Goal: Information Seeking & Learning: Learn about a topic

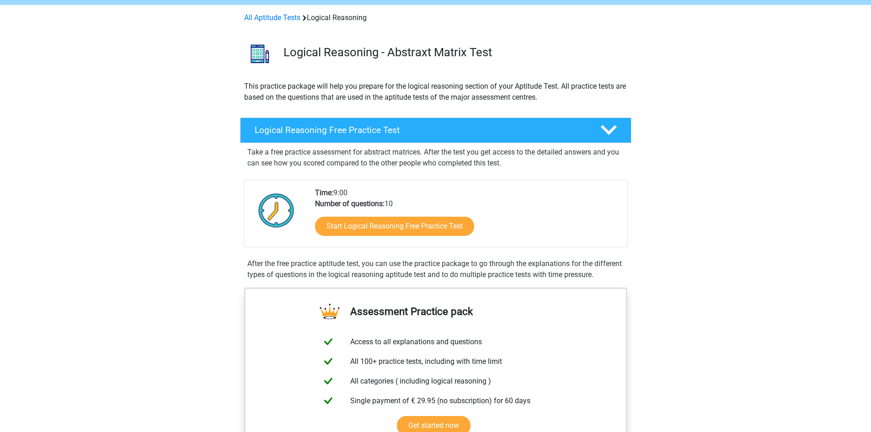
scroll to position [91, 0]
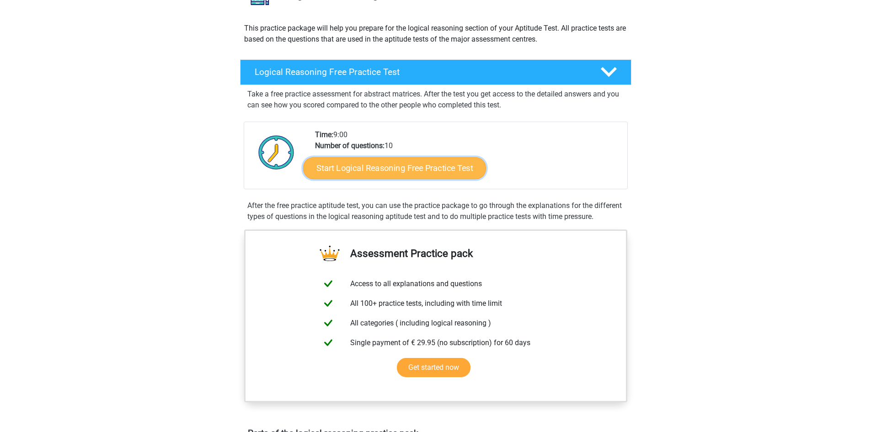
click at [434, 172] on link "Start Logical Reasoning Free Practice Test" at bounding box center [394, 168] width 183 height 22
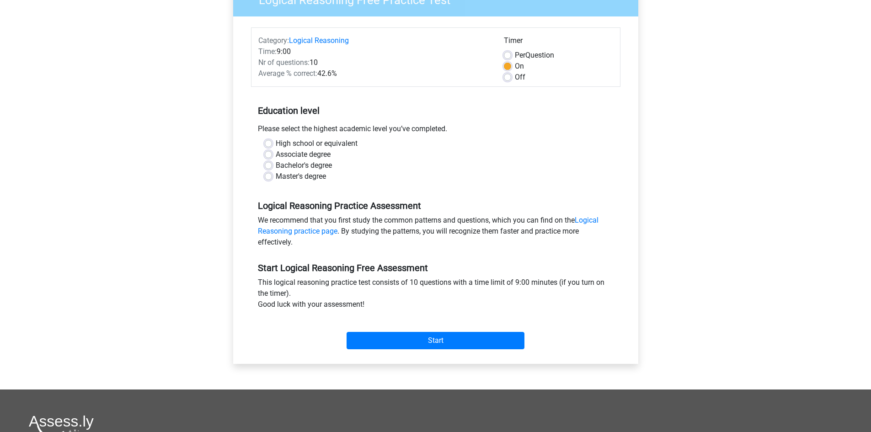
scroll to position [46, 0]
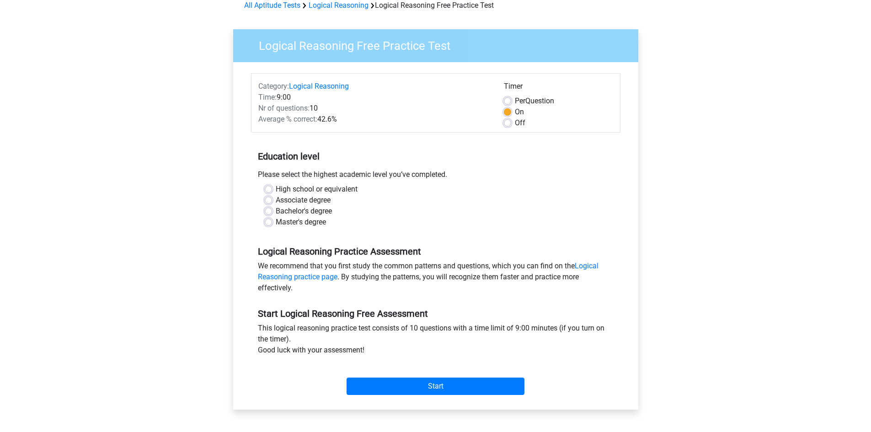
click at [328, 209] on label "Bachelor's degree" at bounding box center [304, 211] width 56 height 11
click at [272, 209] on input "Bachelor's degree" at bounding box center [268, 210] width 7 height 9
radio input "true"
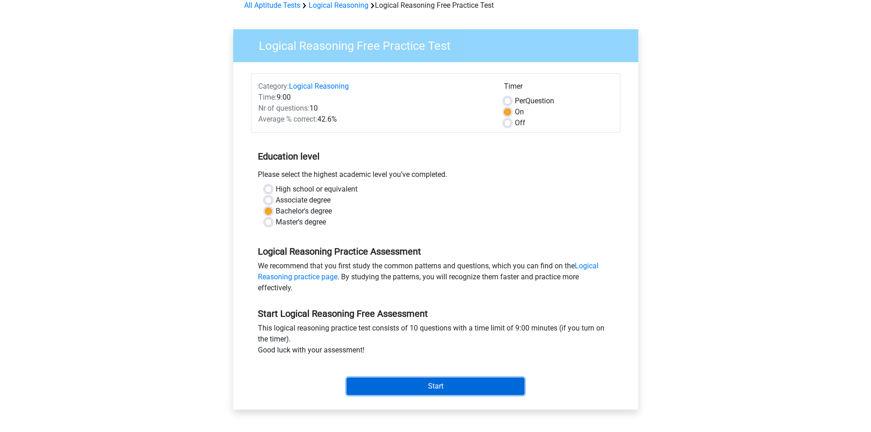
click at [429, 379] on input "Start" at bounding box center [435, 385] width 178 height 17
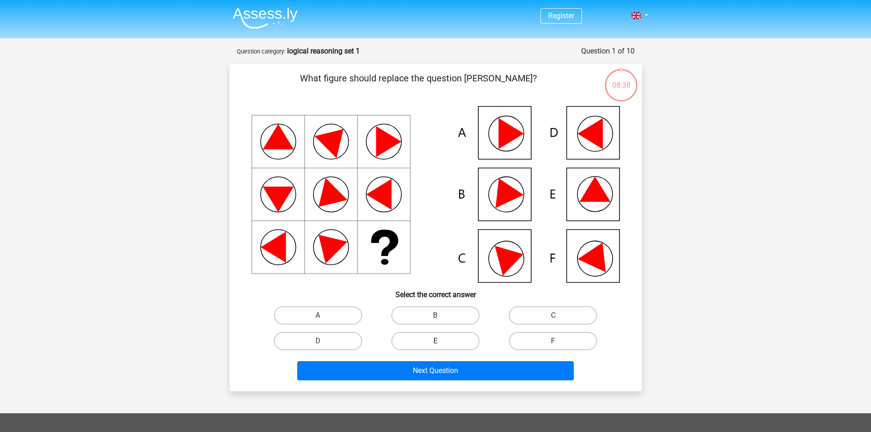
click at [451, 343] on label "E" at bounding box center [435, 341] width 88 height 18
click at [441, 343] on input "E" at bounding box center [438, 344] width 6 height 6
radio input "true"
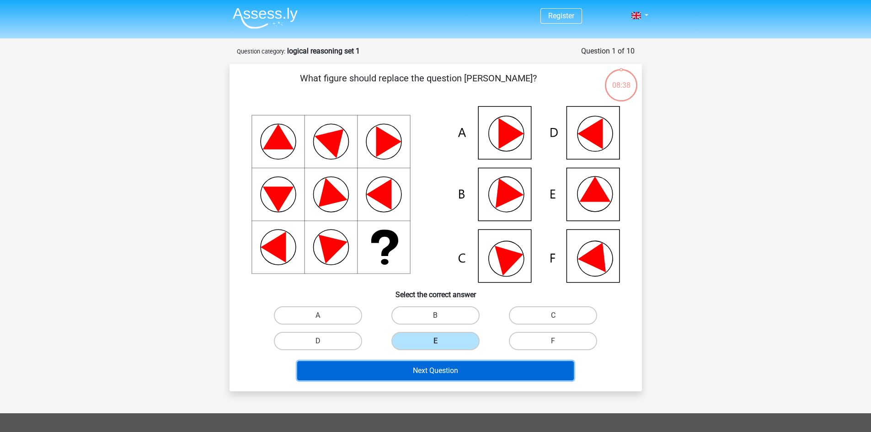
click at [440, 367] on button "Next Question" at bounding box center [435, 370] width 276 height 19
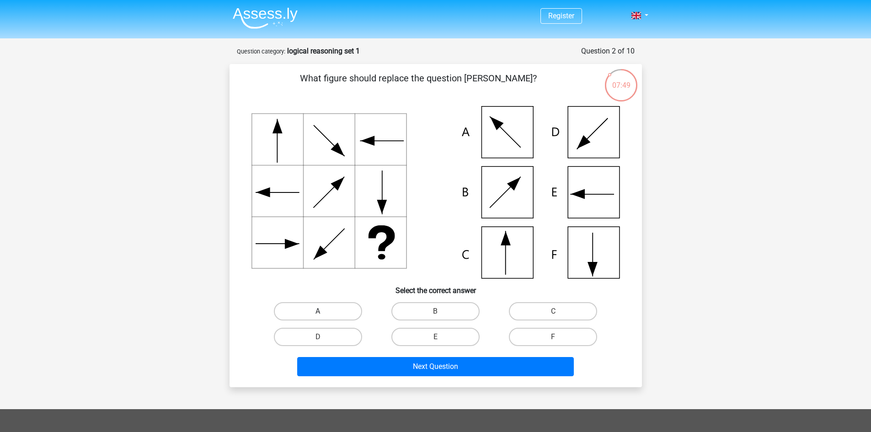
click at [320, 308] on label "A" at bounding box center [318, 311] width 88 height 18
click at [320, 311] on input "A" at bounding box center [321, 314] width 6 height 6
radio input "true"
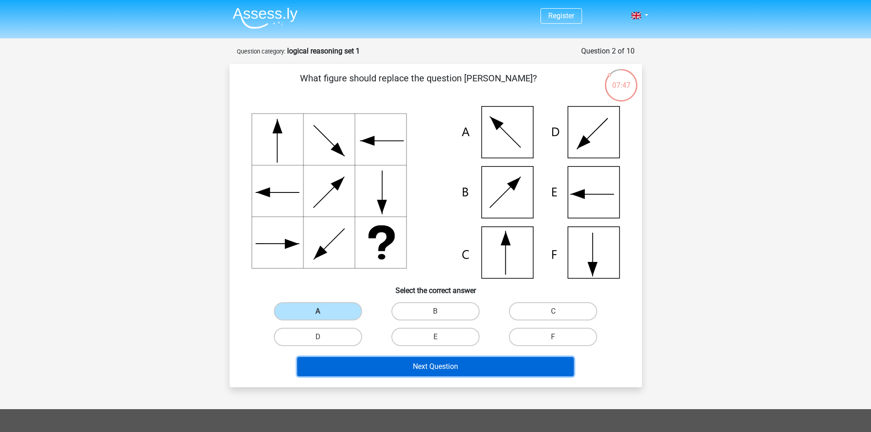
click at [416, 367] on button "Next Question" at bounding box center [435, 366] width 276 height 19
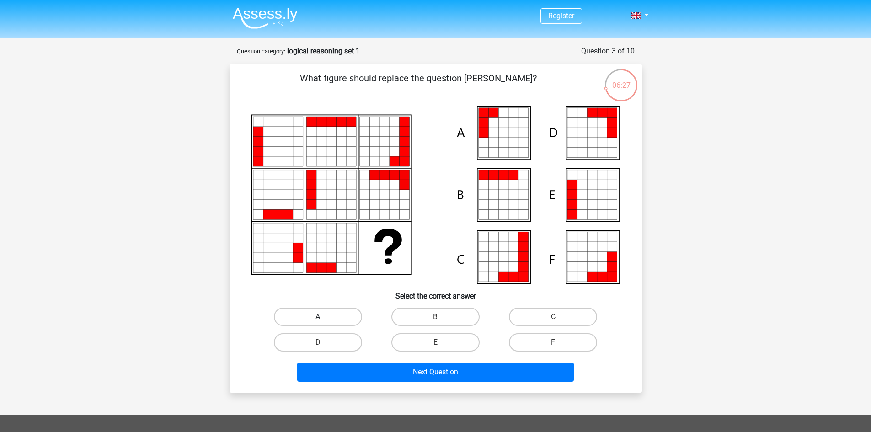
click at [330, 318] on label "A" at bounding box center [318, 317] width 88 height 18
click at [324, 318] on input "A" at bounding box center [321, 320] width 6 height 6
radio input "true"
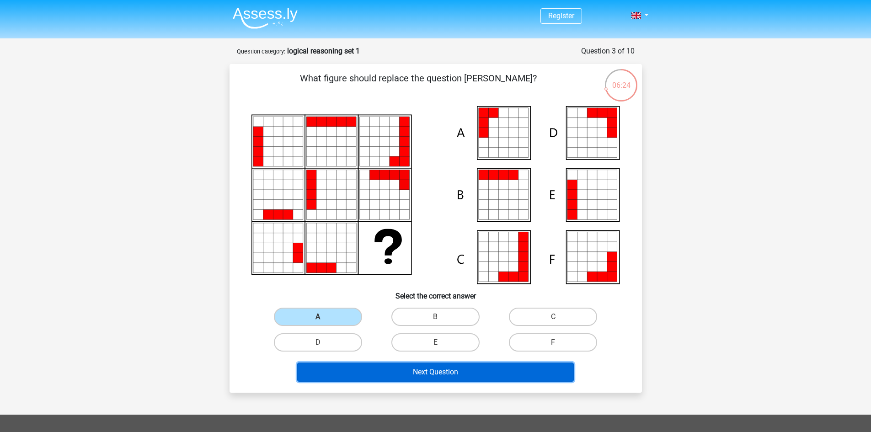
click at [390, 373] on button "Next Question" at bounding box center [435, 371] width 276 height 19
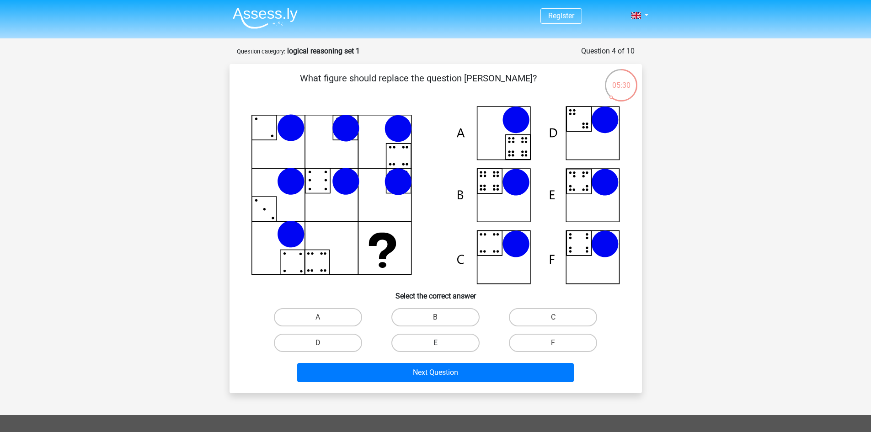
click at [460, 337] on label "E" at bounding box center [435, 343] width 88 height 18
click at [441, 343] on input "E" at bounding box center [438, 346] width 6 height 6
radio input "true"
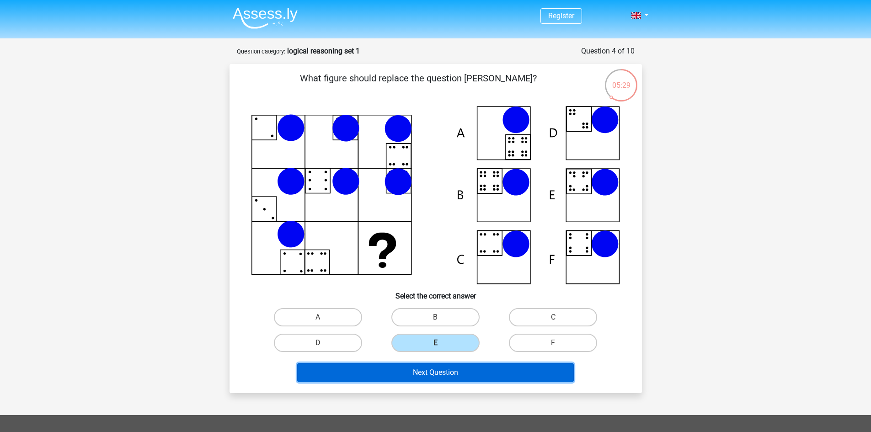
click at [438, 373] on button "Next Question" at bounding box center [435, 372] width 276 height 19
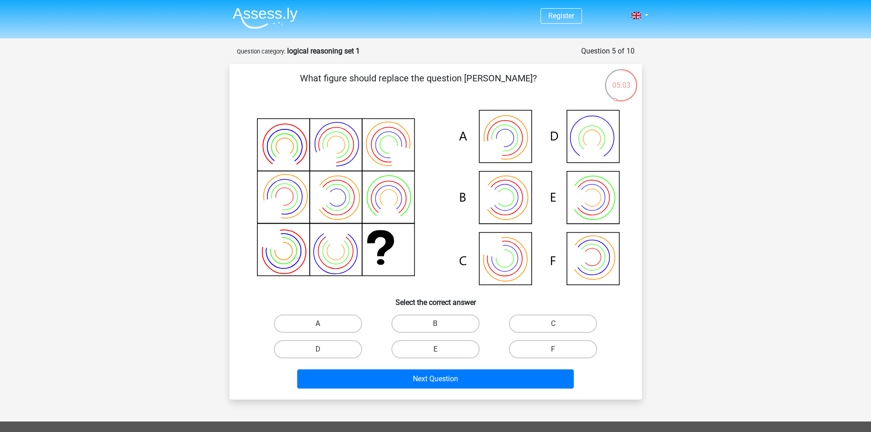
click at [349, 323] on label "A" at bounding box center [318, 323] width 88 height 18
click at [324, 324] on input "A" at bounding box center [321, 327] width 6 height 6
radio input "true"
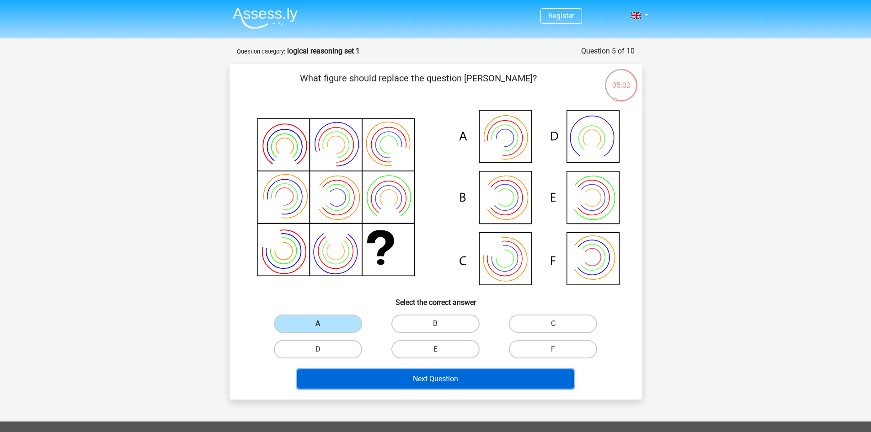
click at [415, 377] on button "Next Question" at bounding box center [435, 378] width 276 height 19
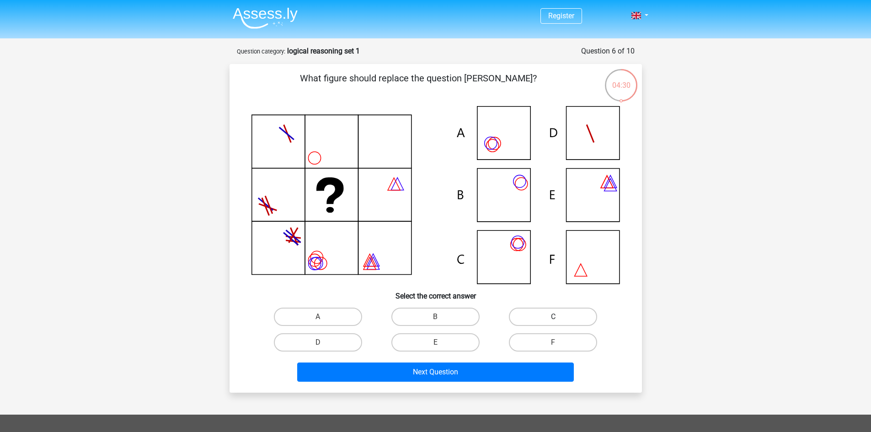
click at [527, 319] on label "C" at bounding box center [553, 317] width 88 height 18
click at [553, 319] on input "C" at bounding box center [556, 320] width 6 height 6
radio input "true"
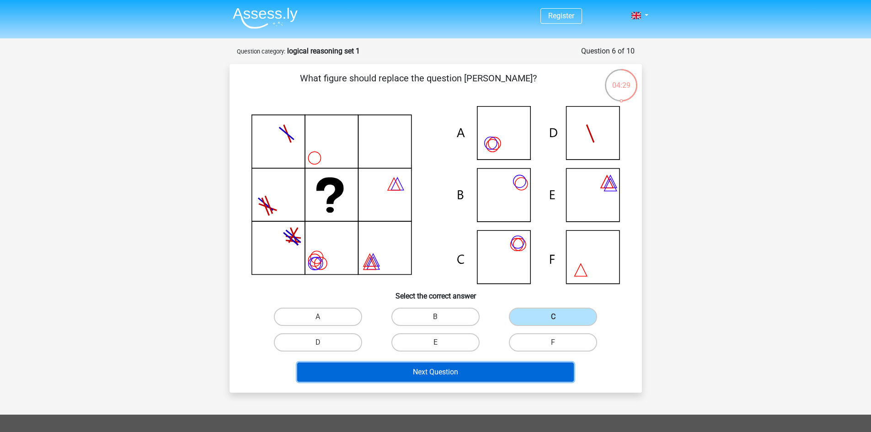
click at [475, 368] on button "Next Question" at bounding box center [435, 371] width 276 height 19
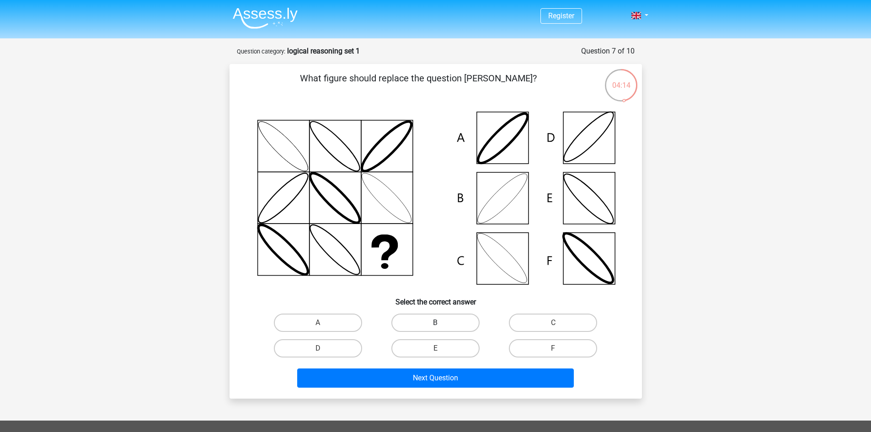
click at [423, 319] on label "B" at bounding box center [435, 323] width 88 height 18
click at [435, 323] on input "B" at bounding box center [438, 326] width 6 height 6
radio input "true"
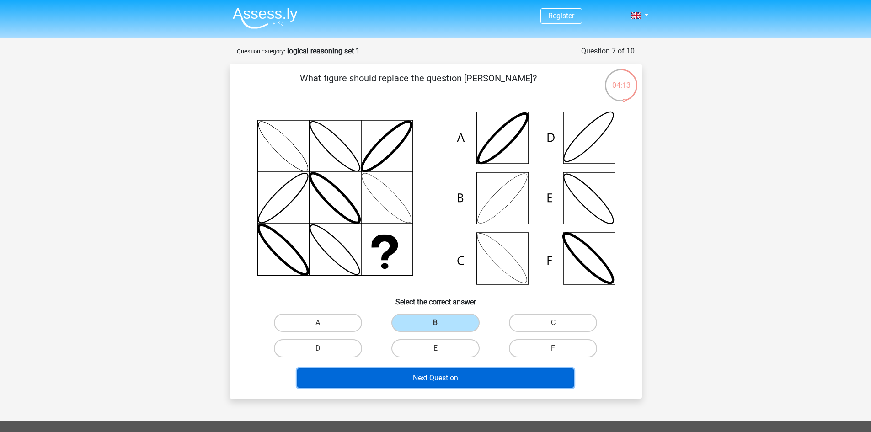
click at [445, 378] on button "Next Question" at bounding box center [435, 377] width 276 height 19
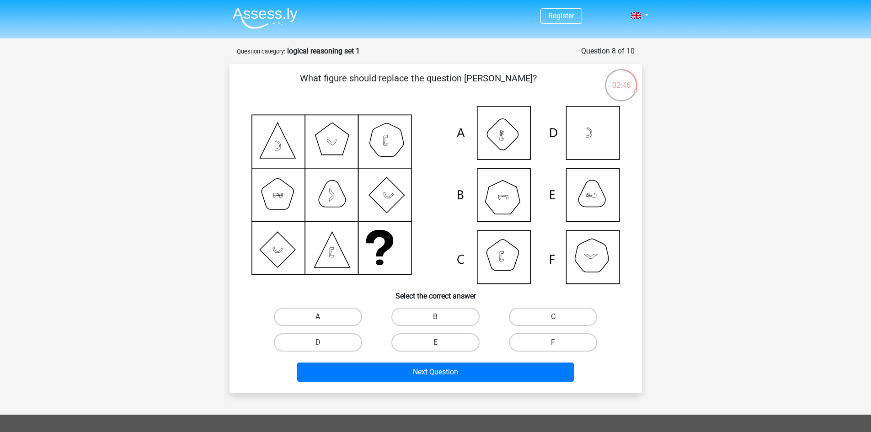
click at [335, 315] on label "A" at bounding box center [318, 317] width 88 height 18
click at [324, 317] on input "A" at bounding box center [321, 320] width 6 height 6
radio input "true"
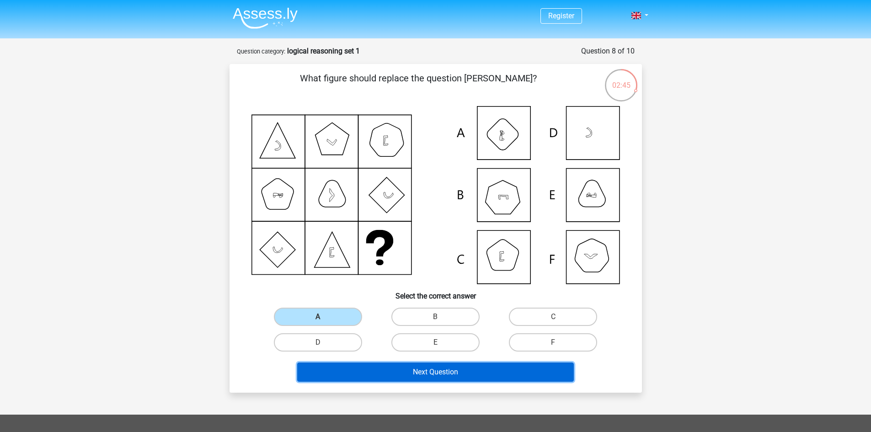
click at [397, 373] on button "Next Question" at bounding box center [435, 371] width 276 height 19
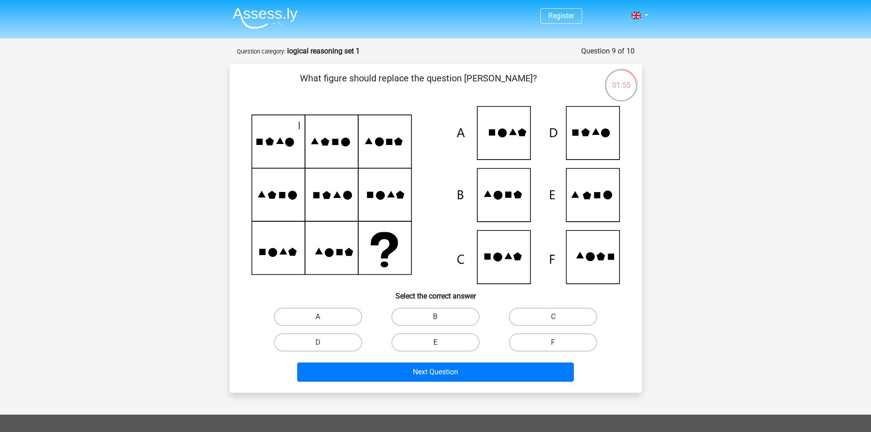
click at [478, 339] on label "E" at bounding box center [435, 342] width 88 height 18
click at [441, 342] on input "E" at bounding box center [438, 345] width 6 height 6
radio input "true"
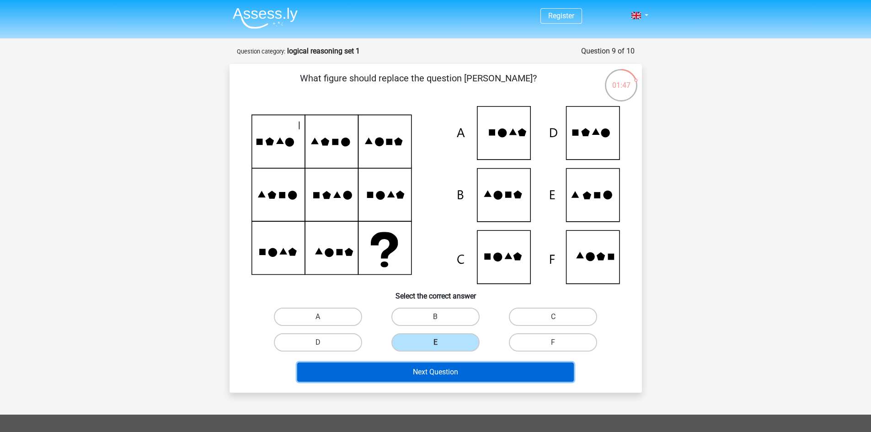
click at [428, 369] on button "Next Question" at bounding box center [435, 371] width 276 height 19
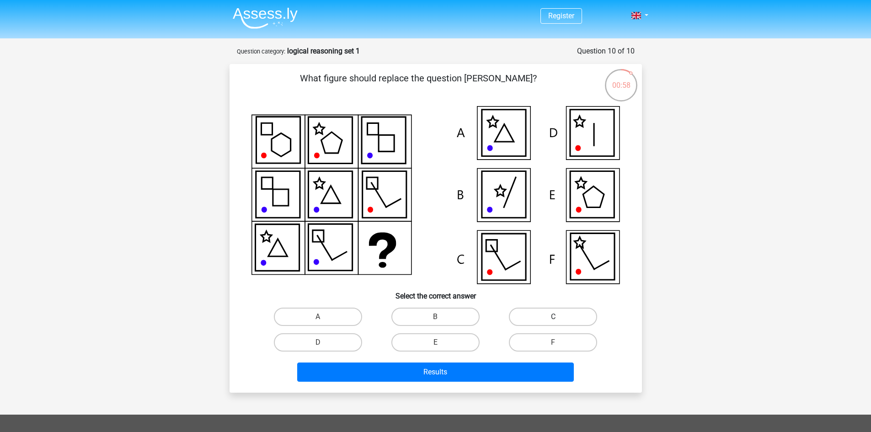
click at [541, 313] on label "C" at bounding box center [553, 317] width 88 height 18
click at [553, 317] on input "C" at bounding box center [556, 320] width 6 height 6
radio input "true"
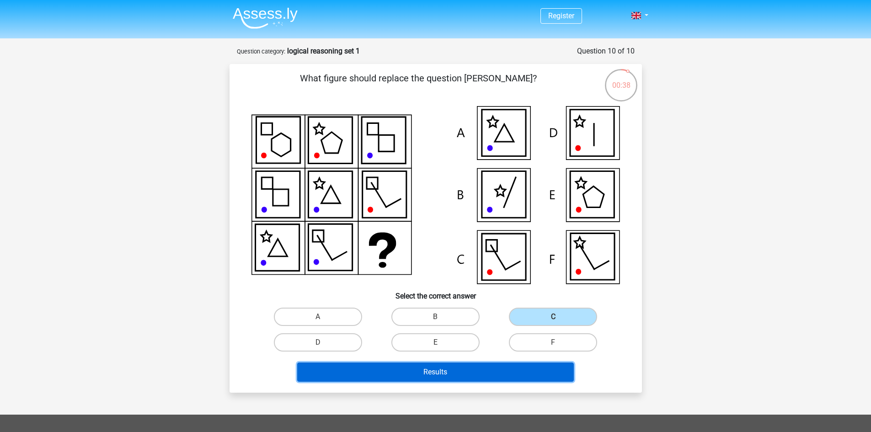
click at [444, 379] on button "Results" at bounding box center [435, 371] width 276 height 19
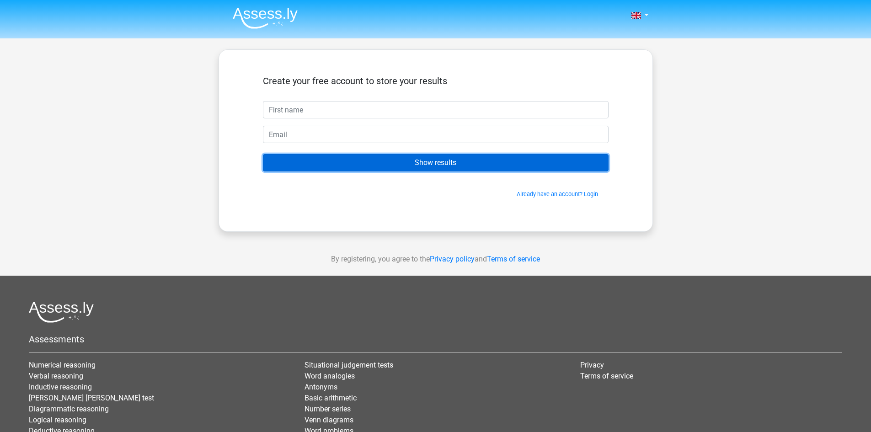
click at [431, 163] on input "Show results" at bounding box center [436, 162] width 346 height 17
